Goal: Task Accomplishment & Management: Manage account settings

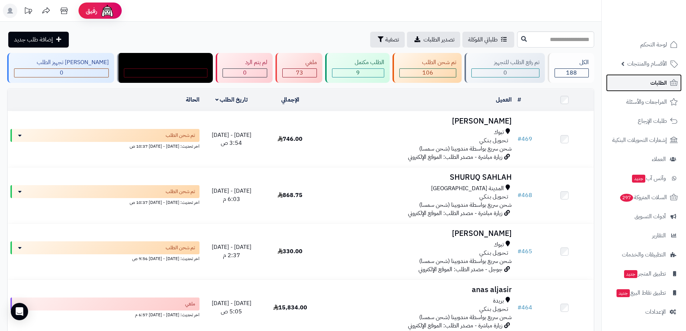
click at [654, 81] on span "الطلبات" at bounding box center [658, 83] width 17 height 10
drag, startPoint x: 619, startPoint y: 63, endPoint x: 628, endPoint y: 74, distance: 14.3
click at [620, 63] on link "الأقسام والمنتجات" at bounding box center [644, 63] width 76 height 17
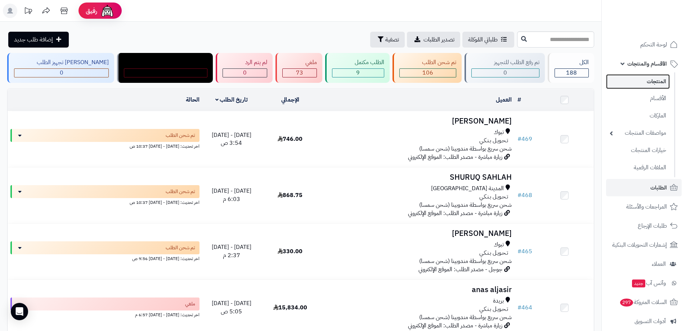
click at [635, 83] on link "المنتجات" at bounding box center [638, 81] width 64 height 15
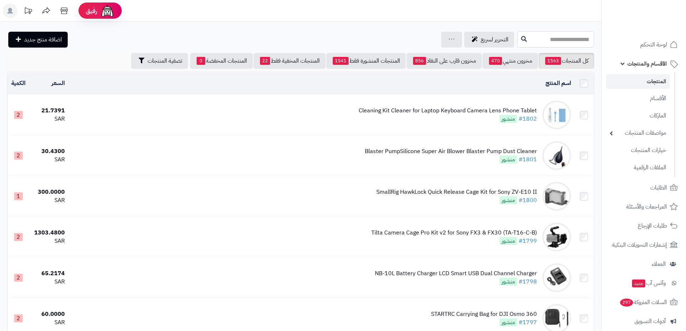
click at [537, 40] on input "text" at bounding box center [555, 39] width 77 height 16
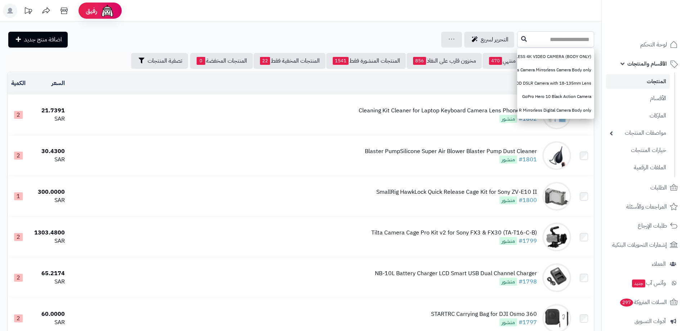
paste input "**********"
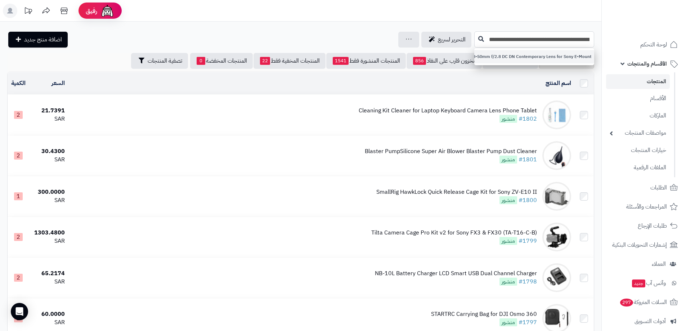
type input "**********"
click at [533, 55] on link "Sigma 18-50mm f/2.8 DC DN Contemporary Lens for Sony E-Mount" at bounding box center [534, 56] width 120 height 13
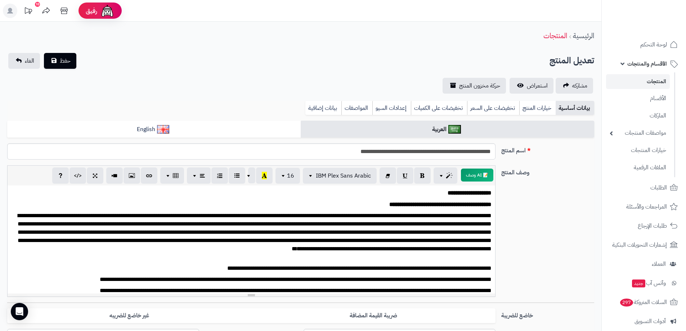
scroll to position [144, 0]
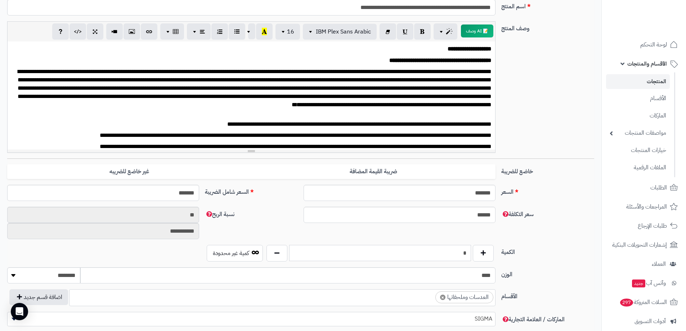
click at [450, 252] on input "*" at bounding box center [380, 253] width 182 height 16
type input "*"
drag, startPoint x: 546, startPoint y: 261, endPoint x: 120, endPoint y: 159, distance: 437.6
click at [537, 259] on div "الكمية * كمية غير محدودة" at bounding box center [300, 256] width 593 height 22
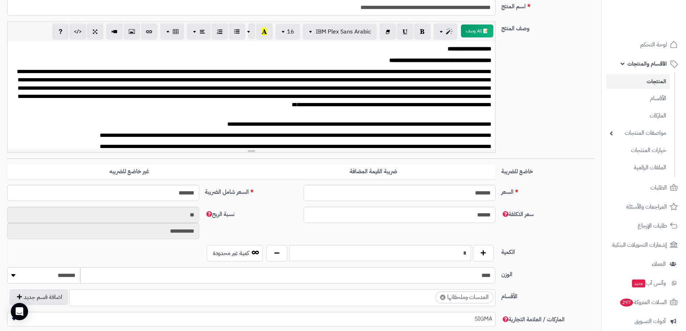
scroll to position [0, 0]
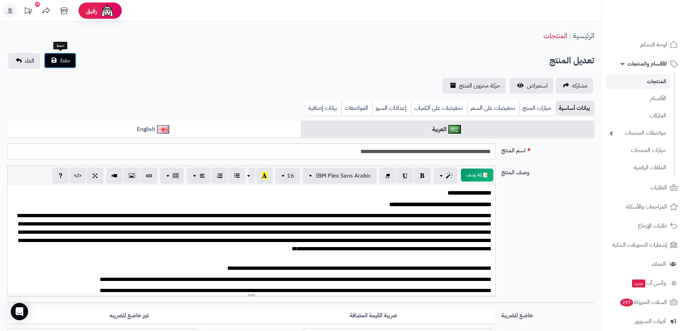
click at [63, 57] on span "حفظ" at bounding box center [65, 60] width 11 height 9
